Goal: Check status: Check status

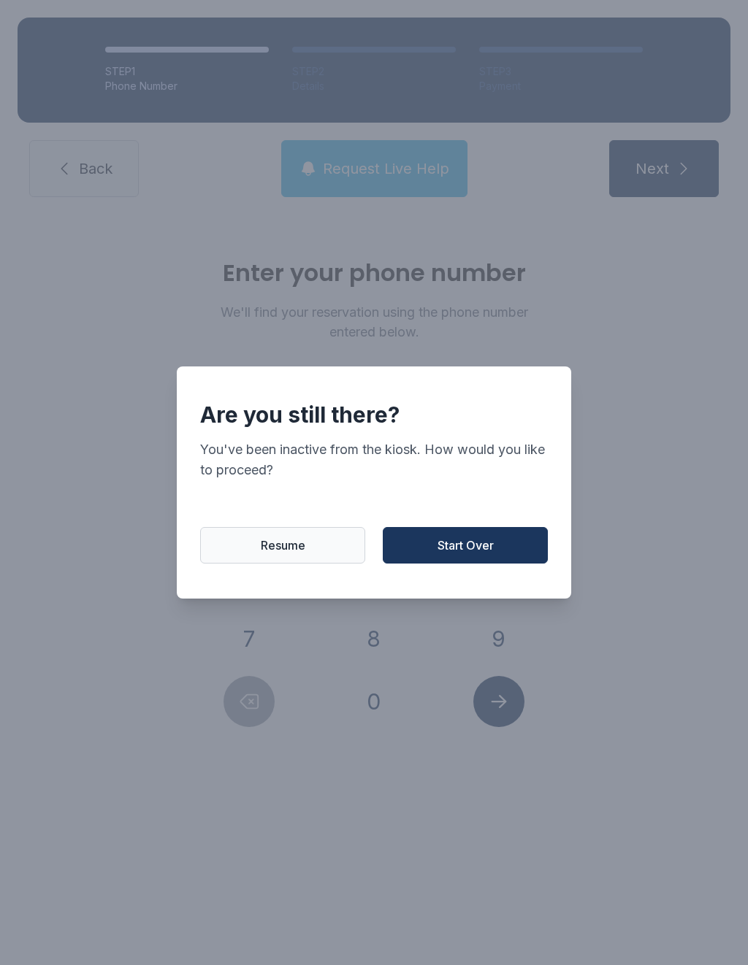
click at [474, 563] on button "Start Over" at bounding box center [465, 545] width 165 height 37
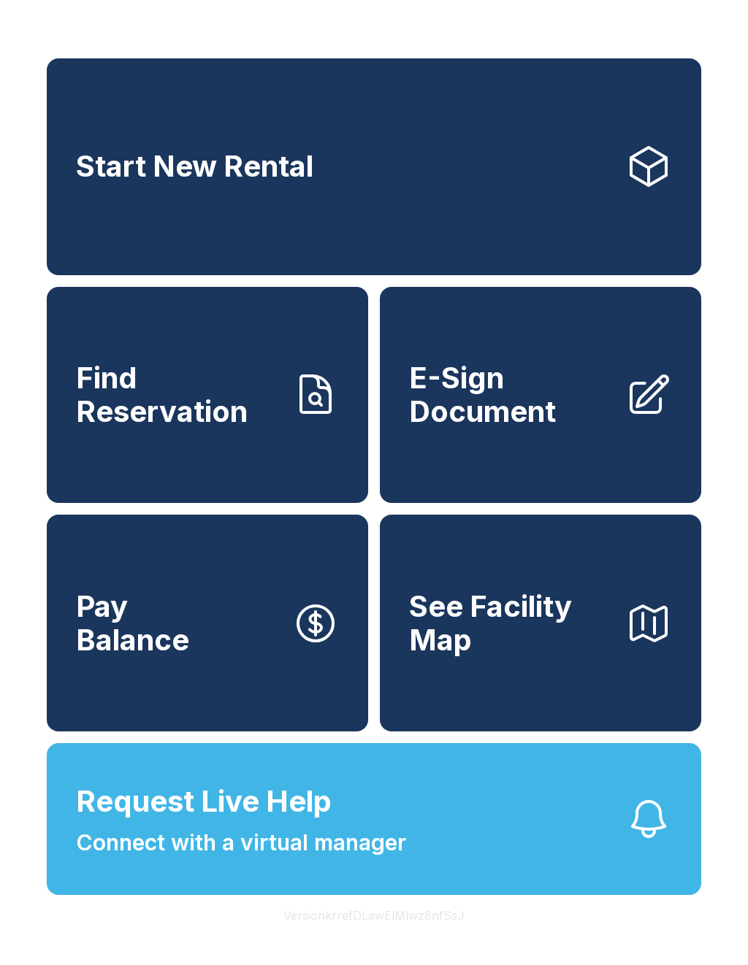
click at [259, 416] on span "Find Reservation" at bounding box center [178, 394] width 204 height 66
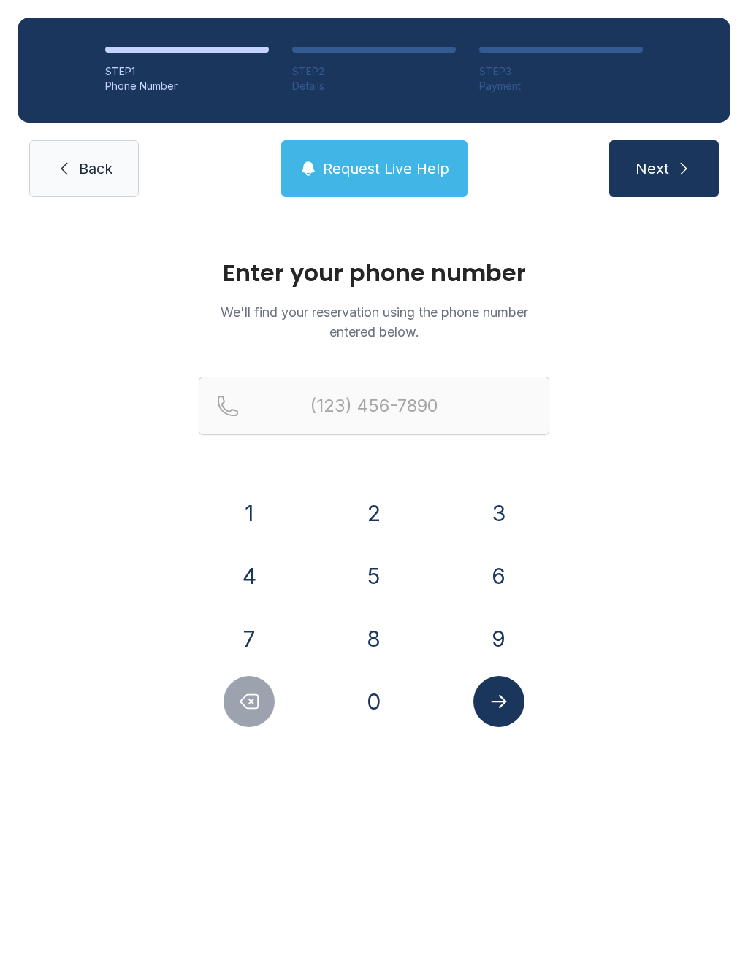
click at [268, 638] on button "7" at bounding box center [248, 638] width 51 height 51
click at [367, 505] on button "2" at bounding box center [373, 513] width 51 height 51
click at [386, 709] on button "0" at bounding box center [373, 701] width 51 height 51
click at [270, 572] on button "4" at bounding box center [248, 576] width 51 height 51
click at [366, 489] on button "2" at bounding box center [373, 513] width 51 height 51
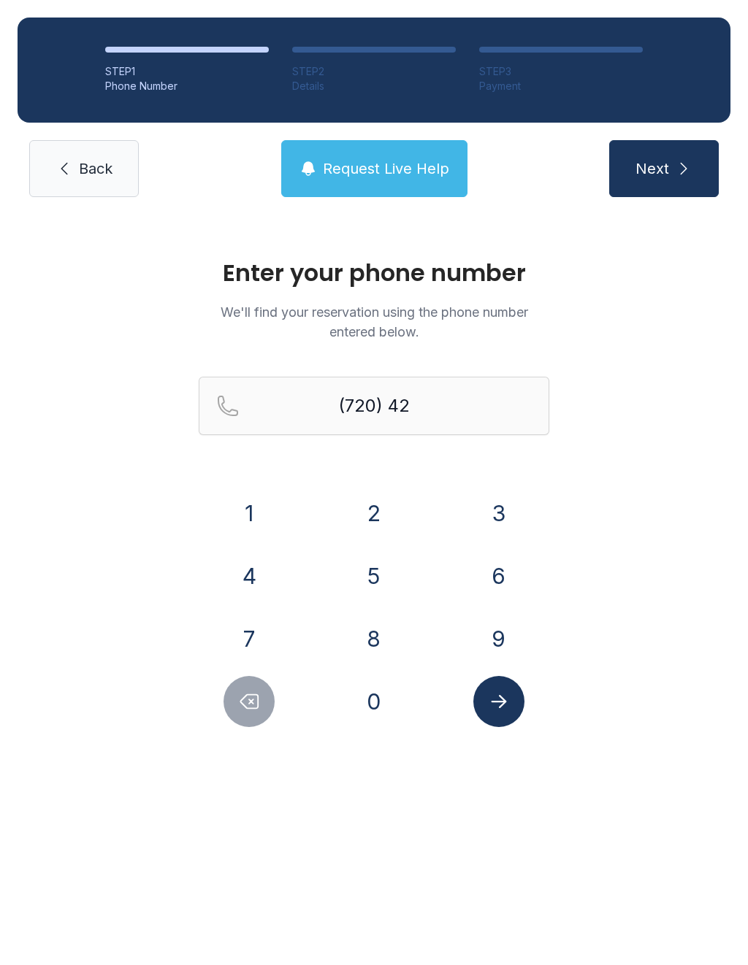
click at [375, 593] on button "5" at bounding box center [373, 576] width 51 height 51
click at [374, 632] on button "8" at bounding box center [373, 638] width 51 height 51
click at [250, 559] on button "4" at bounding box center [248, 576] width 51 height 51
click at [372, 564] on button "5" at bounding box center [373, 576] width 51 height 51
click at [482, 649] on button "9" at bounding box center [498, 638] width 51 height 51
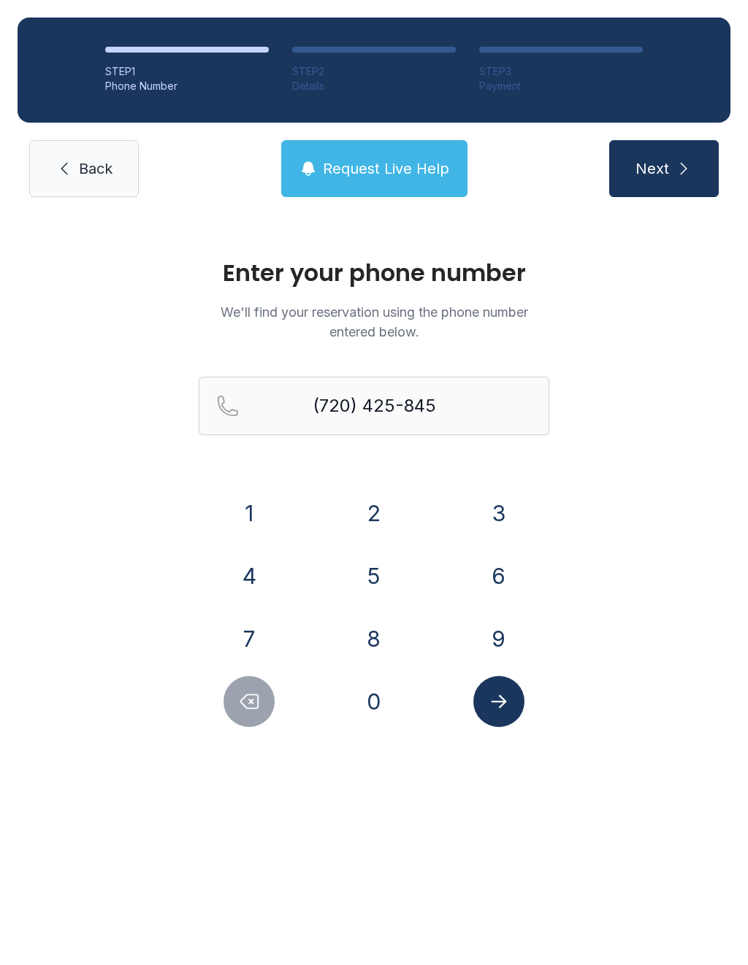
type input "[PHONE_NUMBER]"
click at [45, 169] on link "Back" at bounding box center [84, 168] width 110 height 57
